Goal: Task Accomplishment & Management: Use online tool/utility

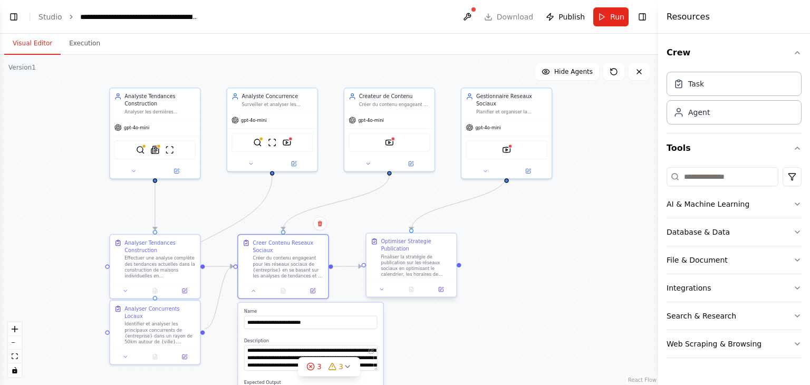
scroll to position [1027, 0]
click at [567, 20] on span "Publish" at bounding box center [571, 17] width 26 height 11
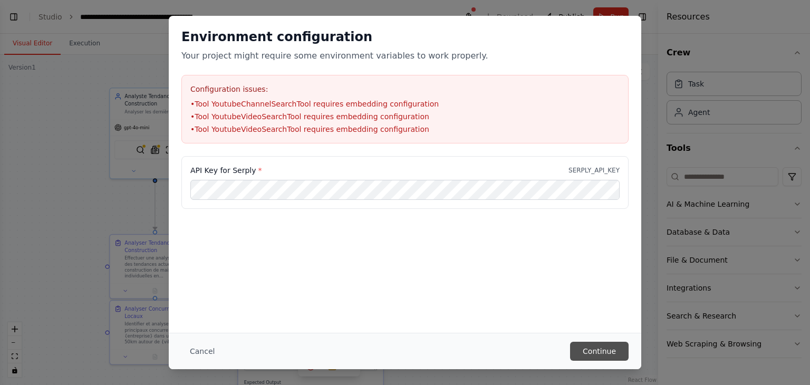
click at [609, 349] on button "Continue" at bounding box center [599, 351] width 59 height 19
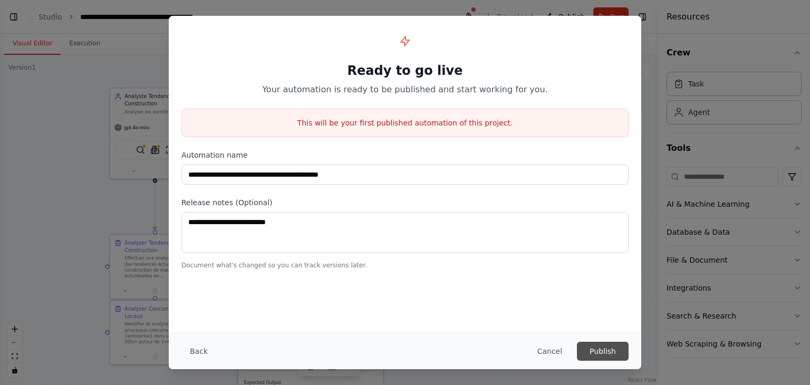
click at [600, 353] on button "Publish" at bounding box center [603, 351] width 52 height 19
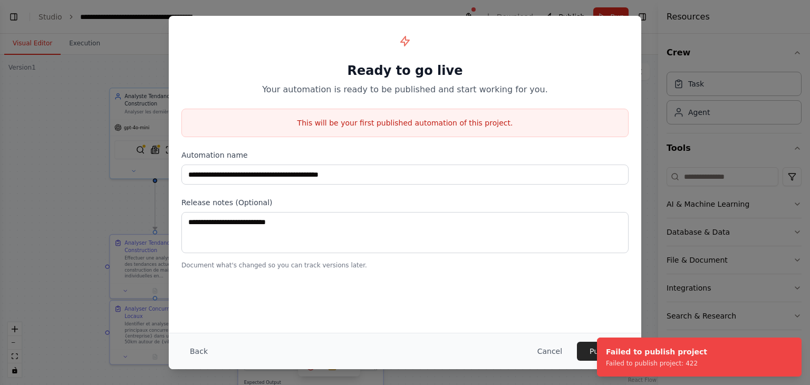
click at [524, 302] on div "**********" at bounding box center [405, 174] width 472 height 317
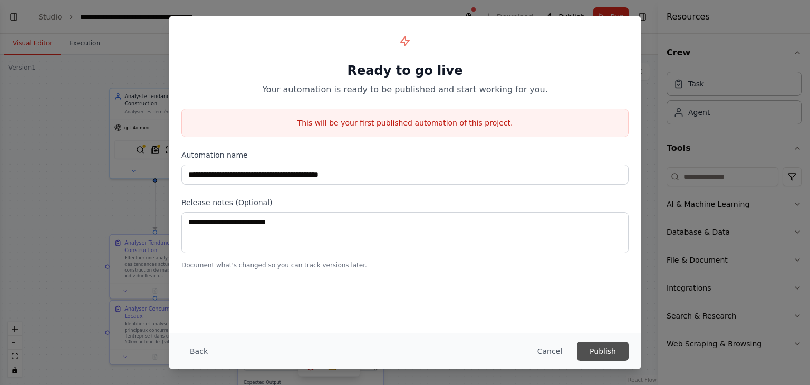
click at [600, 348] on button "Publish" at bounding box center [603, 351] width 52 height 19
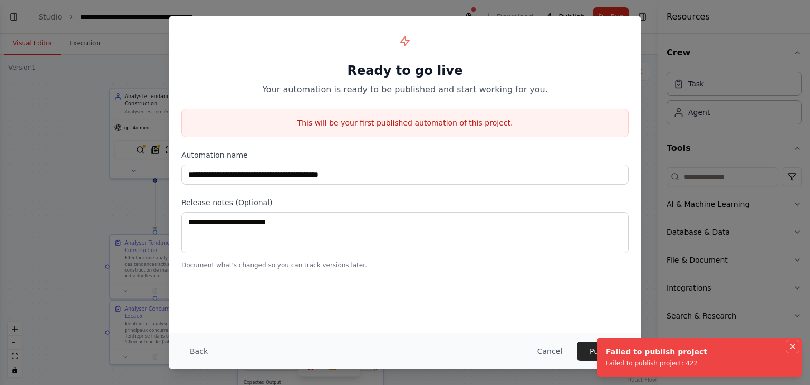
click at [795, 344] on icon "Notifications (F8)" at bounding box center [792, 346] width 8 height 8
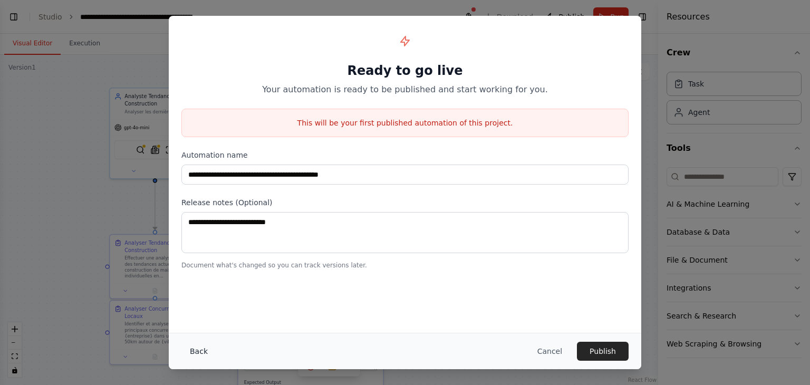
click at [190, 349] on button "Back" at bounding box center [198, 351] width 35 height 19
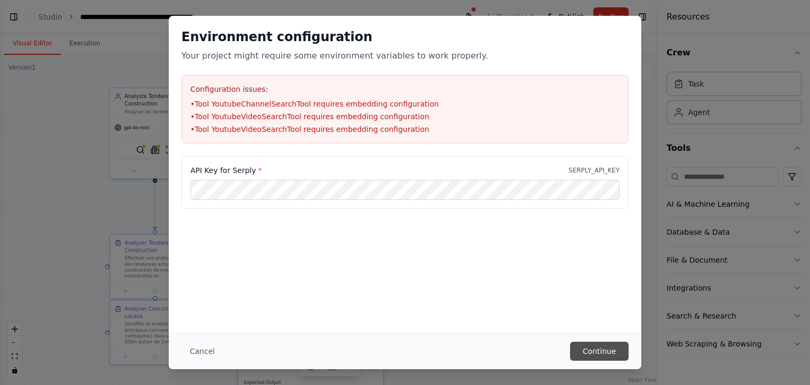
click at [610, 351] on button "Continue" at bounding box center [599, 351] width 59 height 19
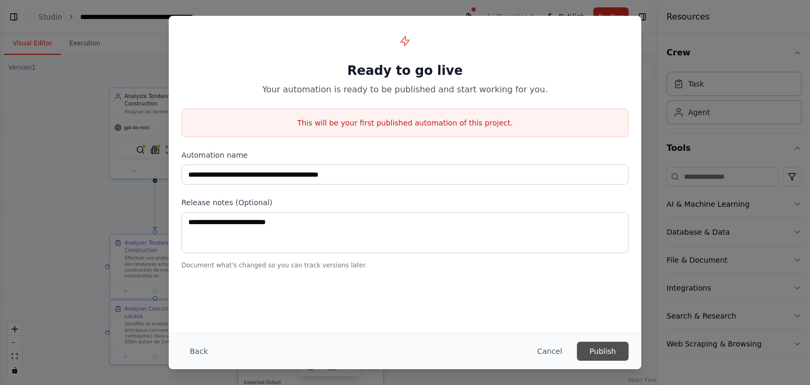
click at [602, 351] on button "Publish" at bounding box center [603, 351] width 52 height 19
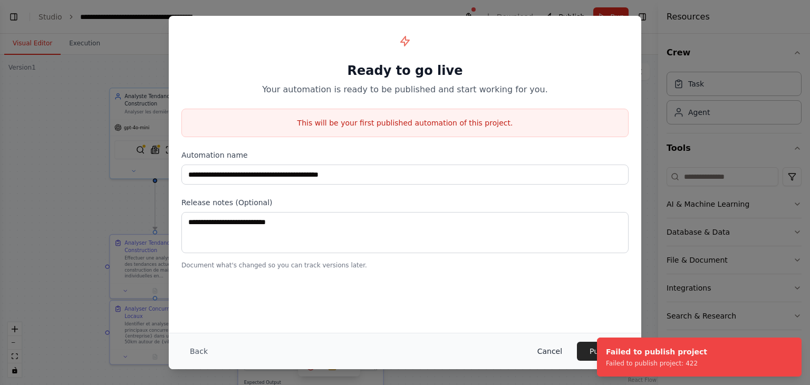
click at [545, 351] on button "Cancel" at bounding box center [550, 351] width 42 height 19
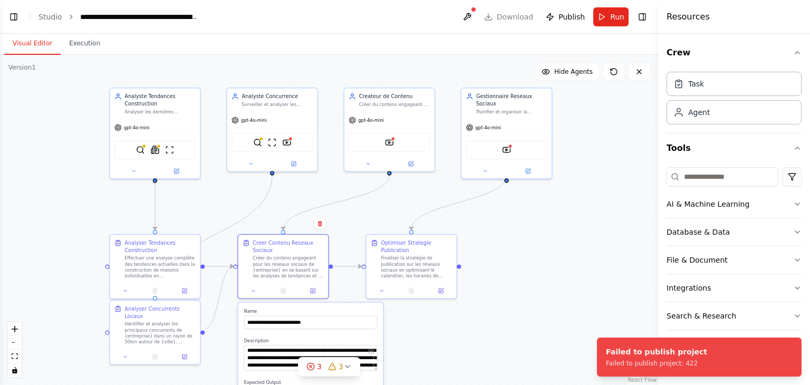
click at [521, 237] on div ".deletable-edge-delete-btn { width: 20px; height: 20px; border: 0px solid #ffff…" at bounding box center [329, 220] width 658 height 330
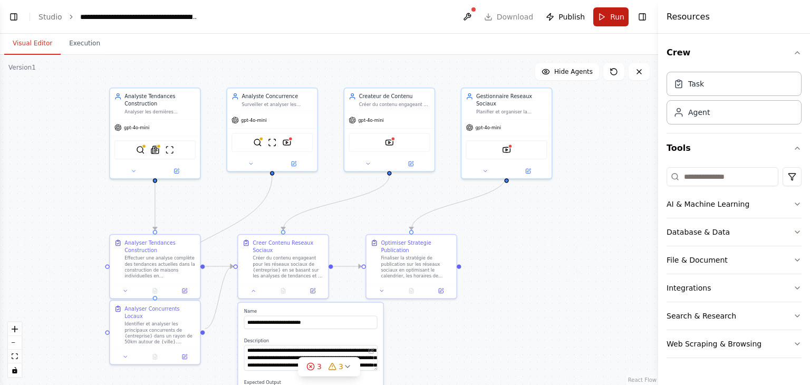
click at [611, 14] on span "Run" at bounding box center [617, 17] width 14 height 11
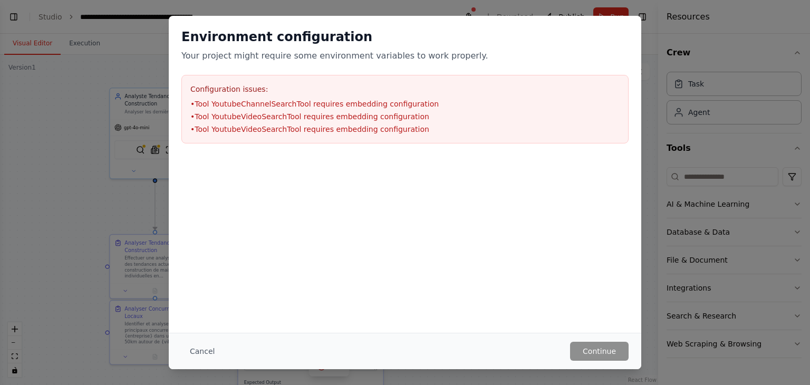
click at [267, 57] on p "Your project might require some environment variables to work properly." at bounding box center [404, 56] width 447 height 13
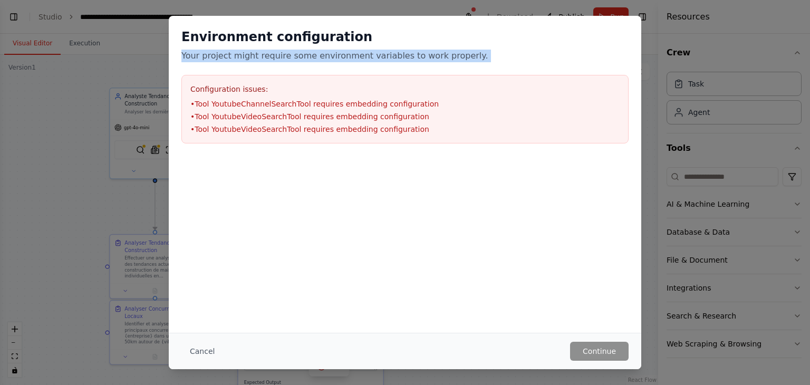
click at [267, 57] on p "Your project might require some environment variables to work properly." at bounding box center [404, 56] width 447 height 13
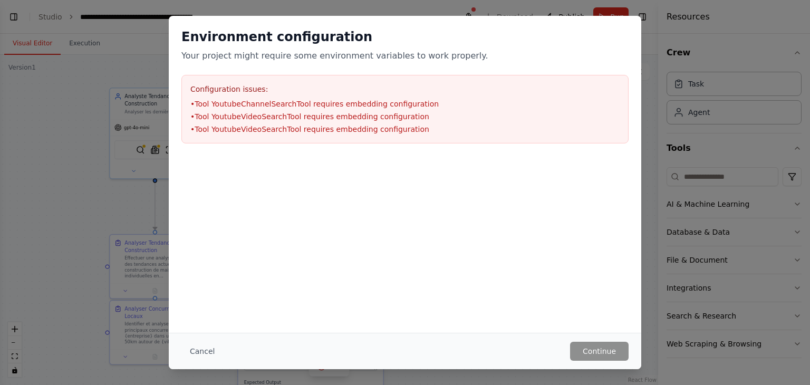
click at [268, 108] on li "• Tool YoutubeChannelSearchTool requires embedding configuration" at bounding box center [404, 104] width 429 height 11
click at [377, 193] on div at bounding box center [405, 208] width 472 height 105
click at [192, 343] on button "Cancel" at bounding box center [202, 351] width 42 height 19
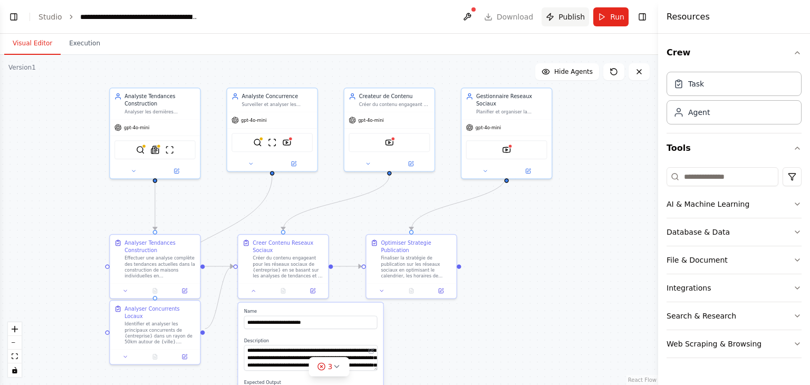
click at [558, 17] on button "Publish" at bounding box center [564, 16] width 47 height 19
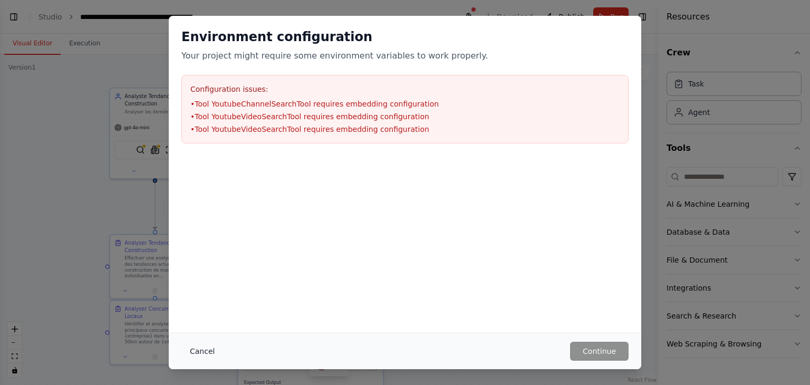
click at [207, 354] on button "Cancel" at bounding box center [202, 351] width 42 height 19
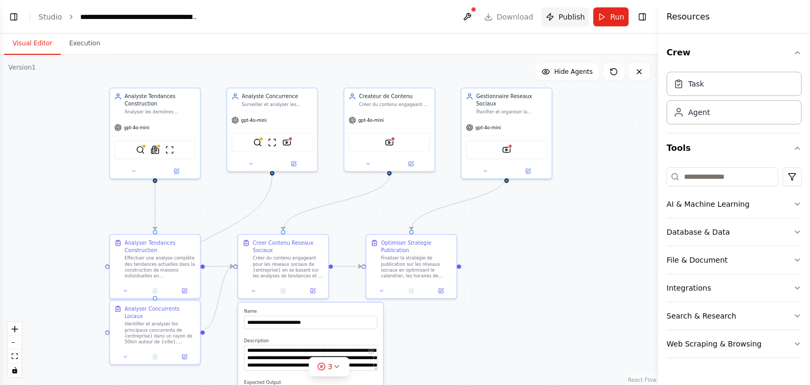
click at [562, 17] on span "Publish" at bounding box center [571, 17] width 26 height 11
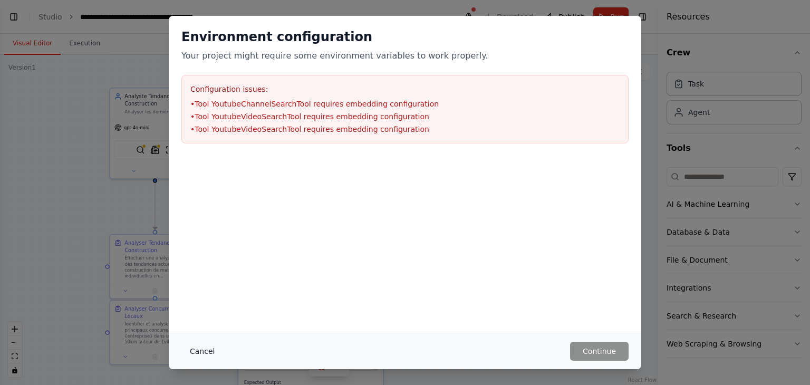
click at [207, 352] on button "Cancel" at bounding box center [202, 351] width 42 height 19
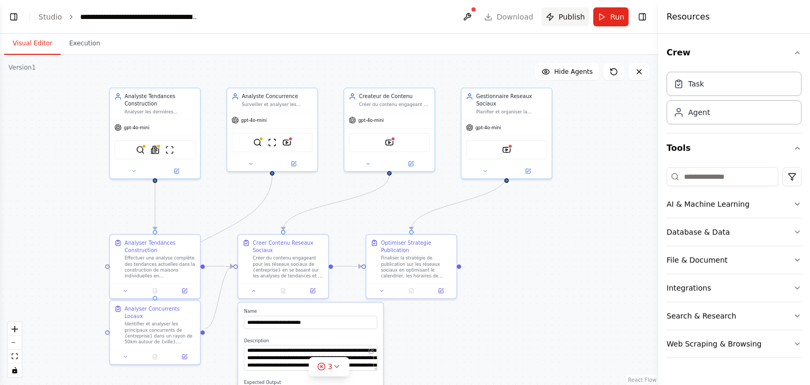
click at [568, 17] on span "Publish" at bounding box center [571, 17] width 26 height 11
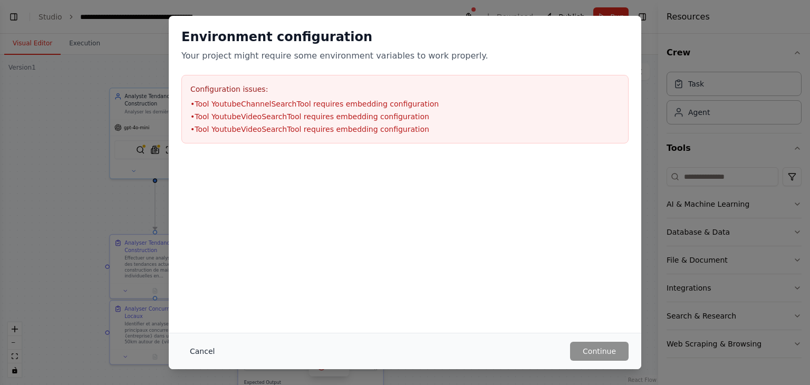
click at [203, 354] on button "Cancel" at bounding box center [202, 351] width 42 height 19
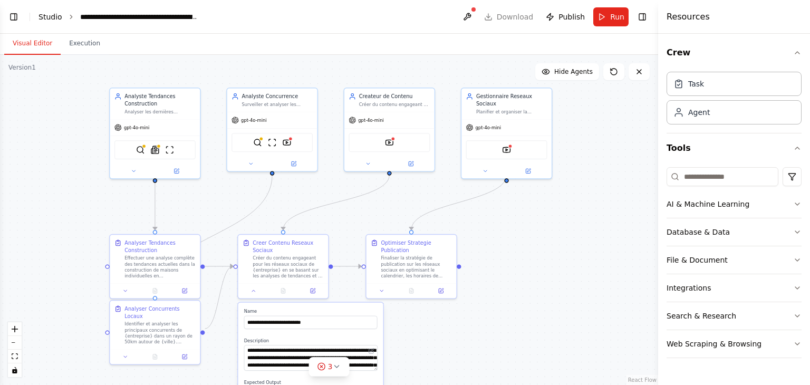
click at [42, 16] on link "Studio" at bounding box center [50, 17] width 24 height 8
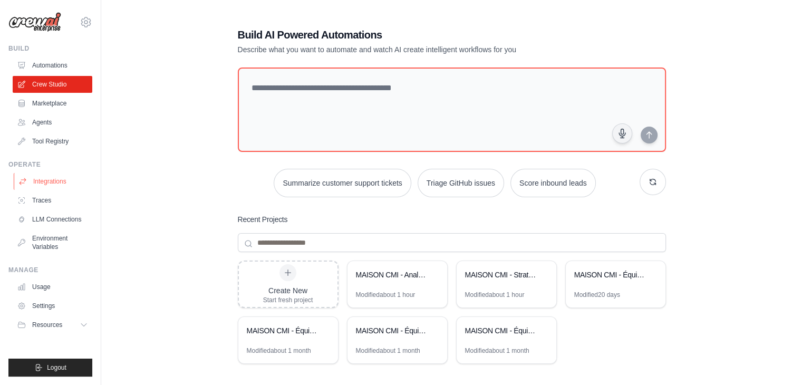
click at [38, 185] on link "Integrations" at bounding box center [54, 181] width 80 height 17
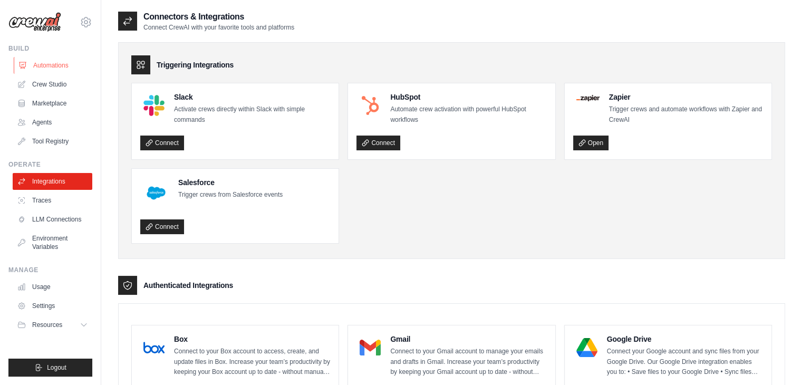
click at [55, 67] on link "Automations" at bounding box center [54, 65] width 80 height 17
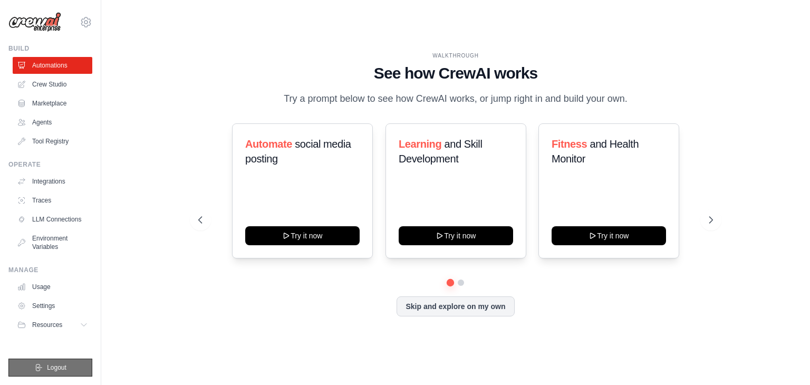
click at [69, 363] on button "Logout" at bounding box center [50, 367] width 84 height 18
